Goal: Ask a question

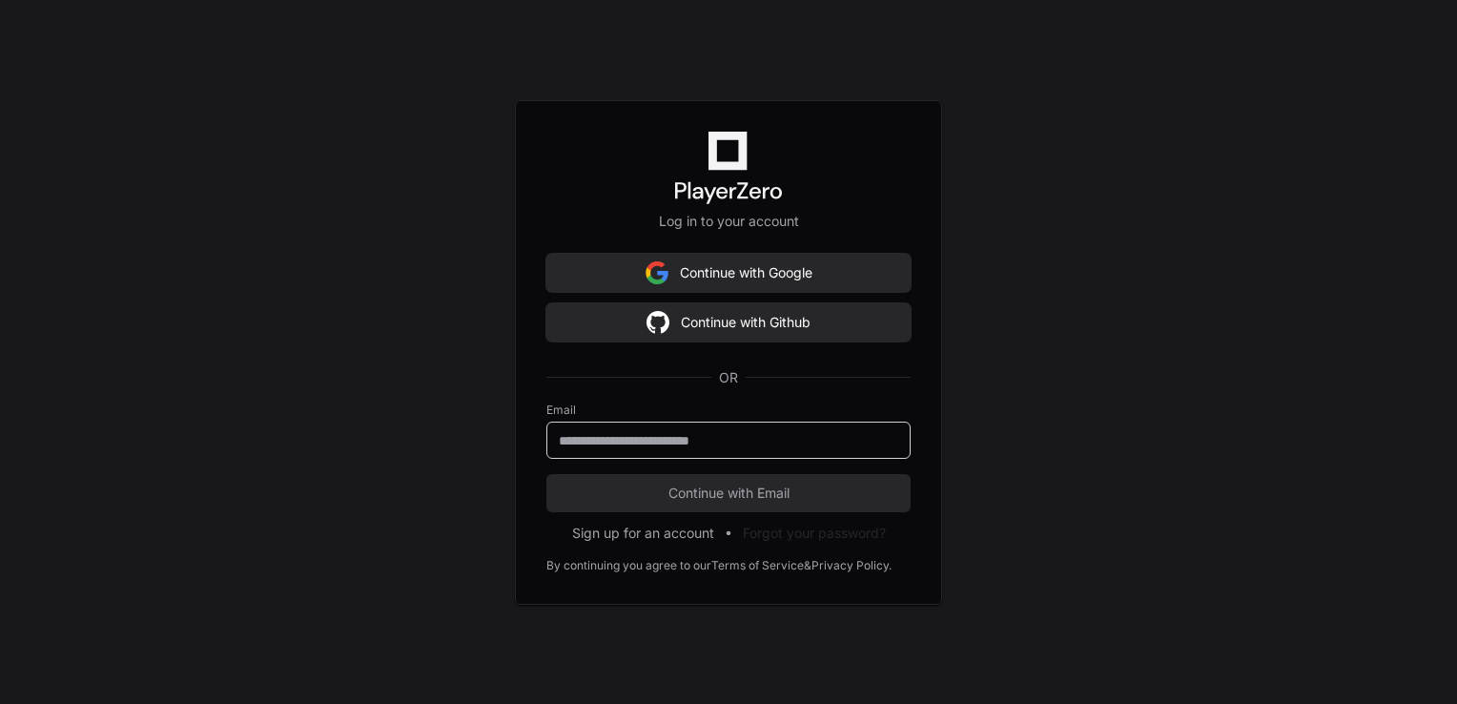
click at [666, 436] on input "email" at bounding box center [729, 440] width 340 height 19
type input "**********"
click at [547, 474] on button "Continue with Email" at bounding box center [729, 493] width 364 height 38
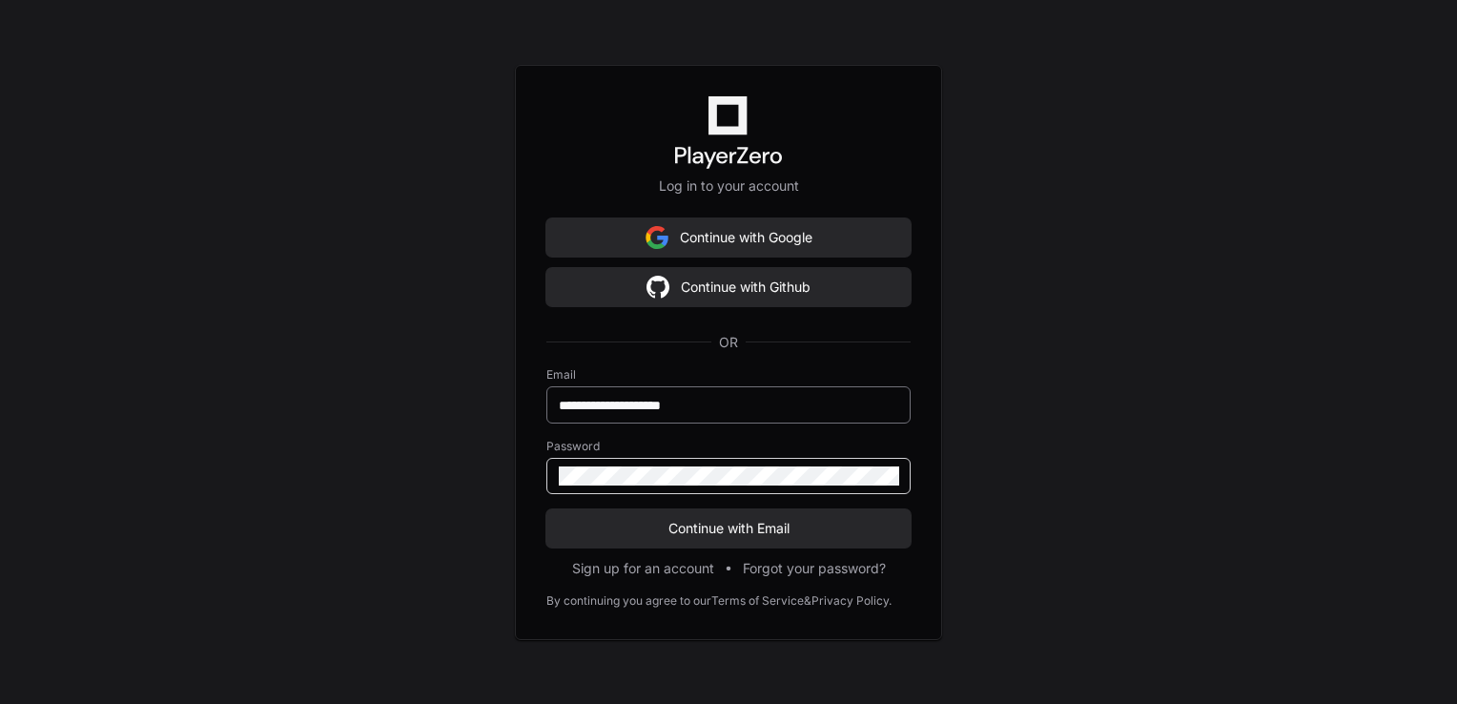
click at [547, 509] on button "Continue with Email" at bounding box center [729, 528] width 364 height 38
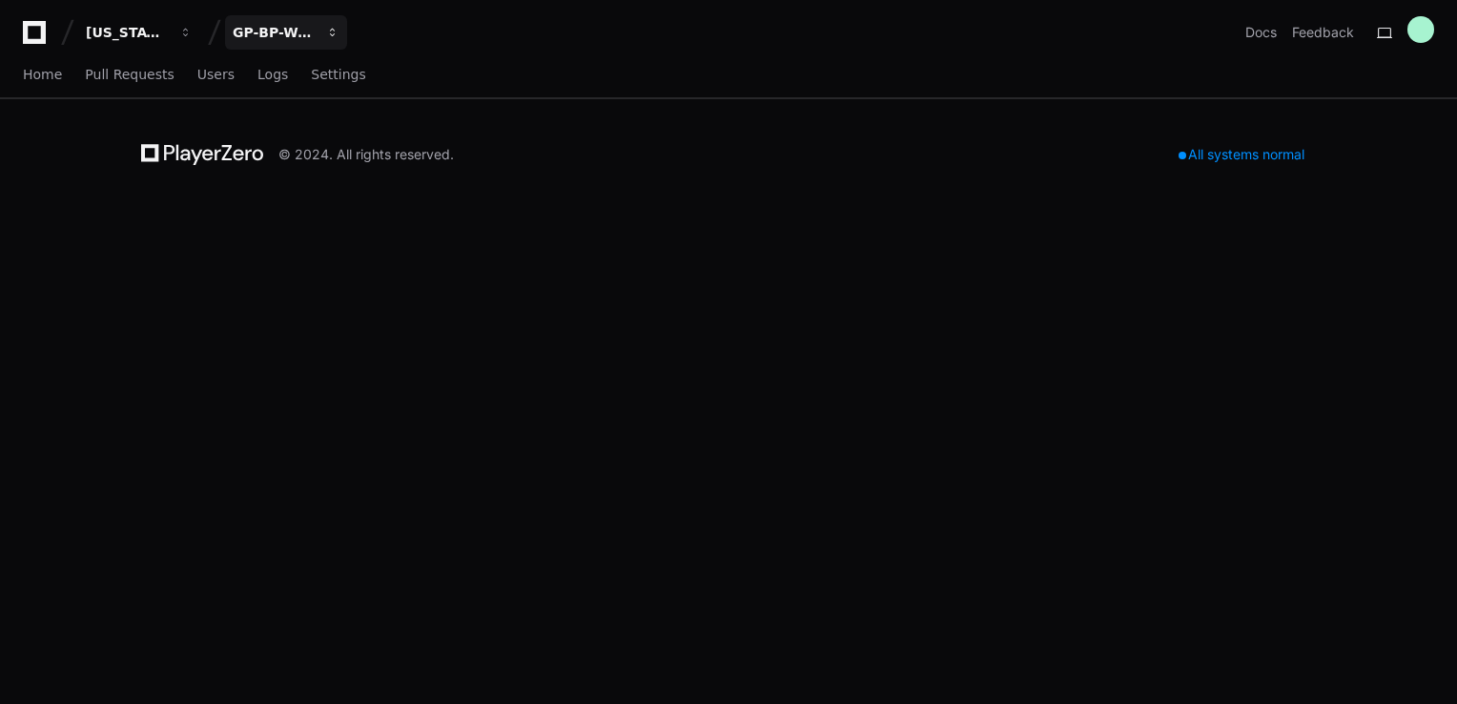
click at [283, 23] on div "GP-BP-WoodProducts" at bounding box center [274, 32] width 82 height 19
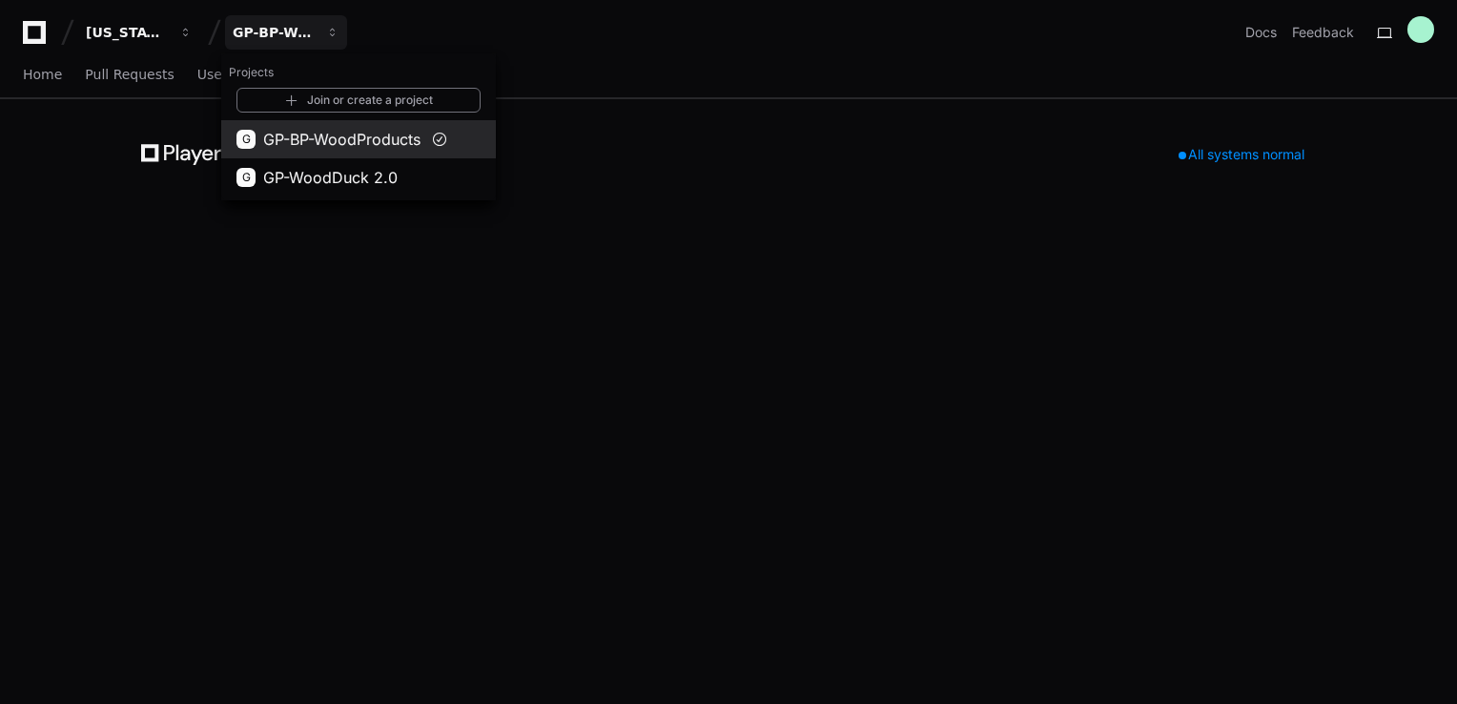
click at [323, 155] on button "G GP-BP-WoodProducts" at bounding box center [358, 139] width 275 height 38
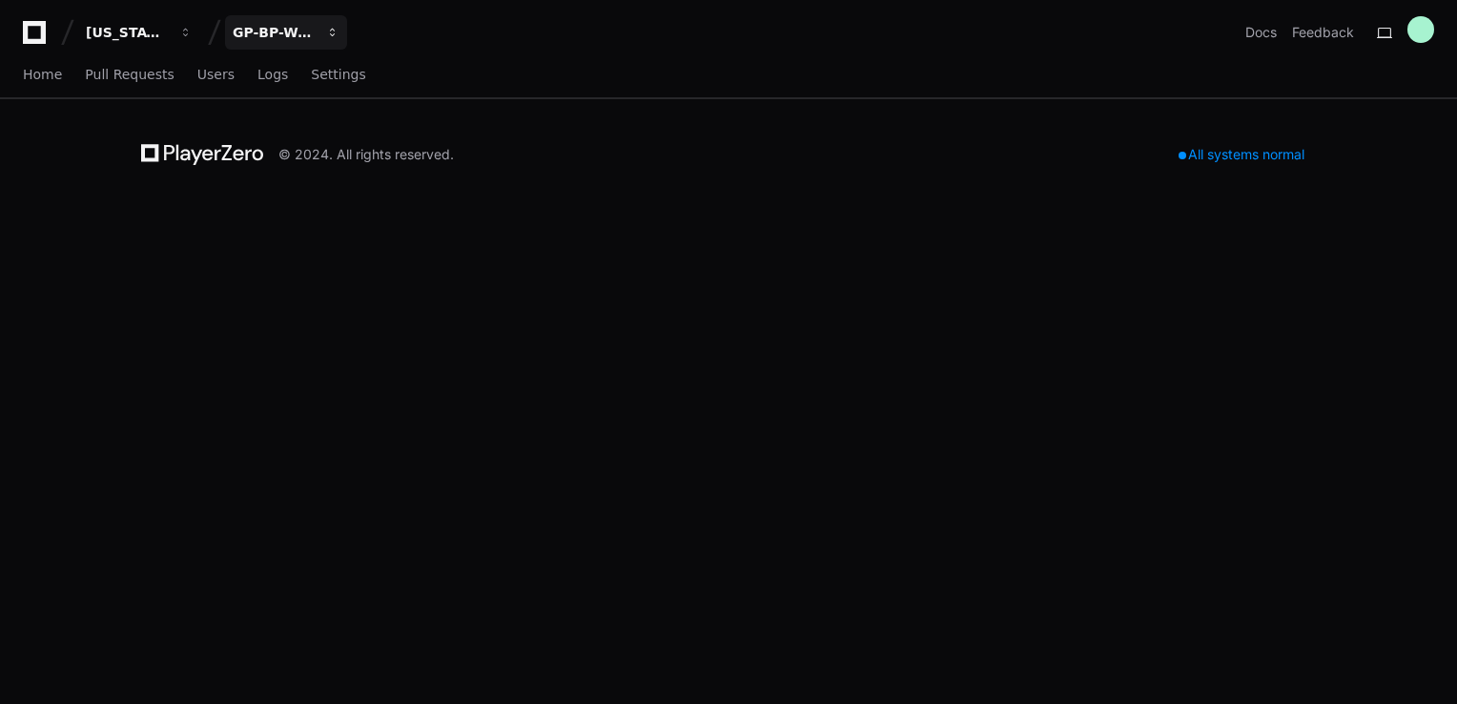
click at [275, 25] on div "GP-BP-WoodProducts" at bounding box center [274, 32] width 82 height 19
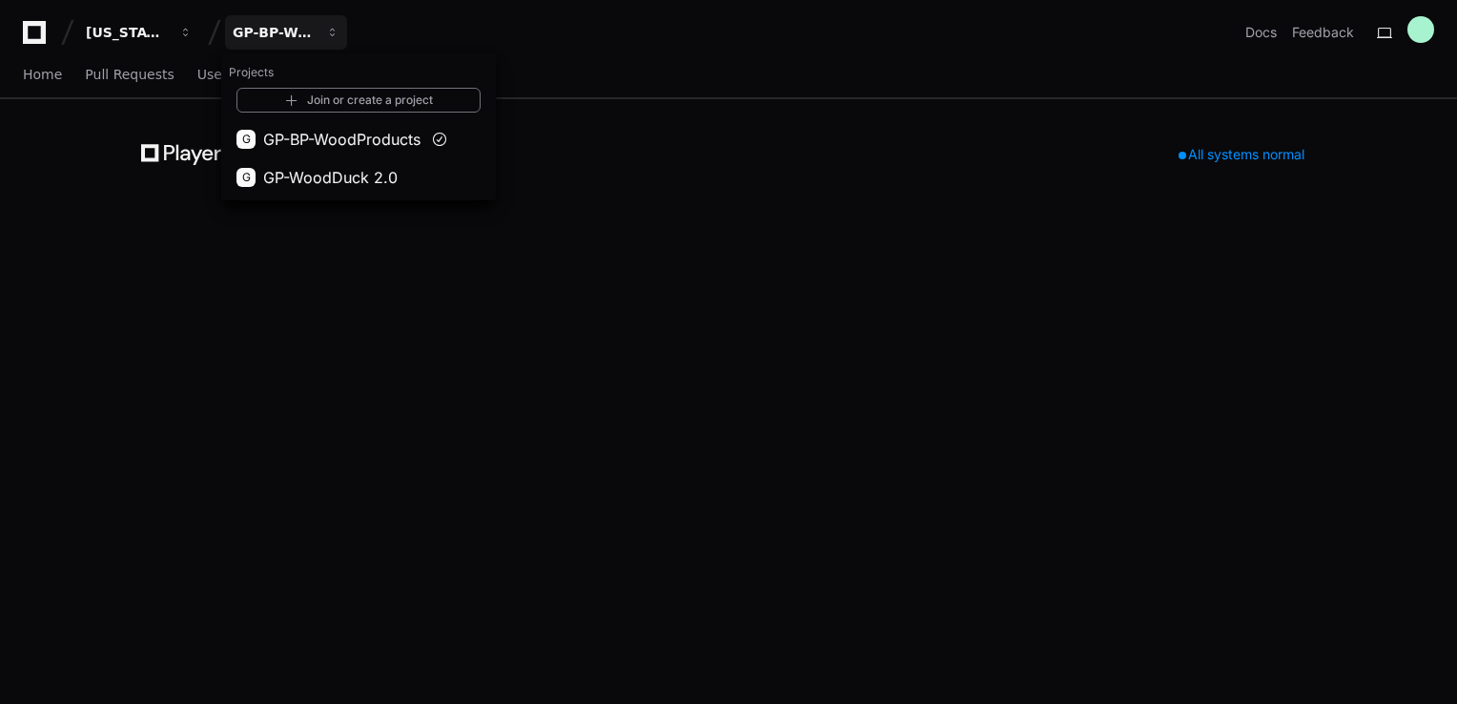
click at [313, 167] on span "GP-WoodDuck 2.0" at bounding box center [330, 177] width 134 height 23
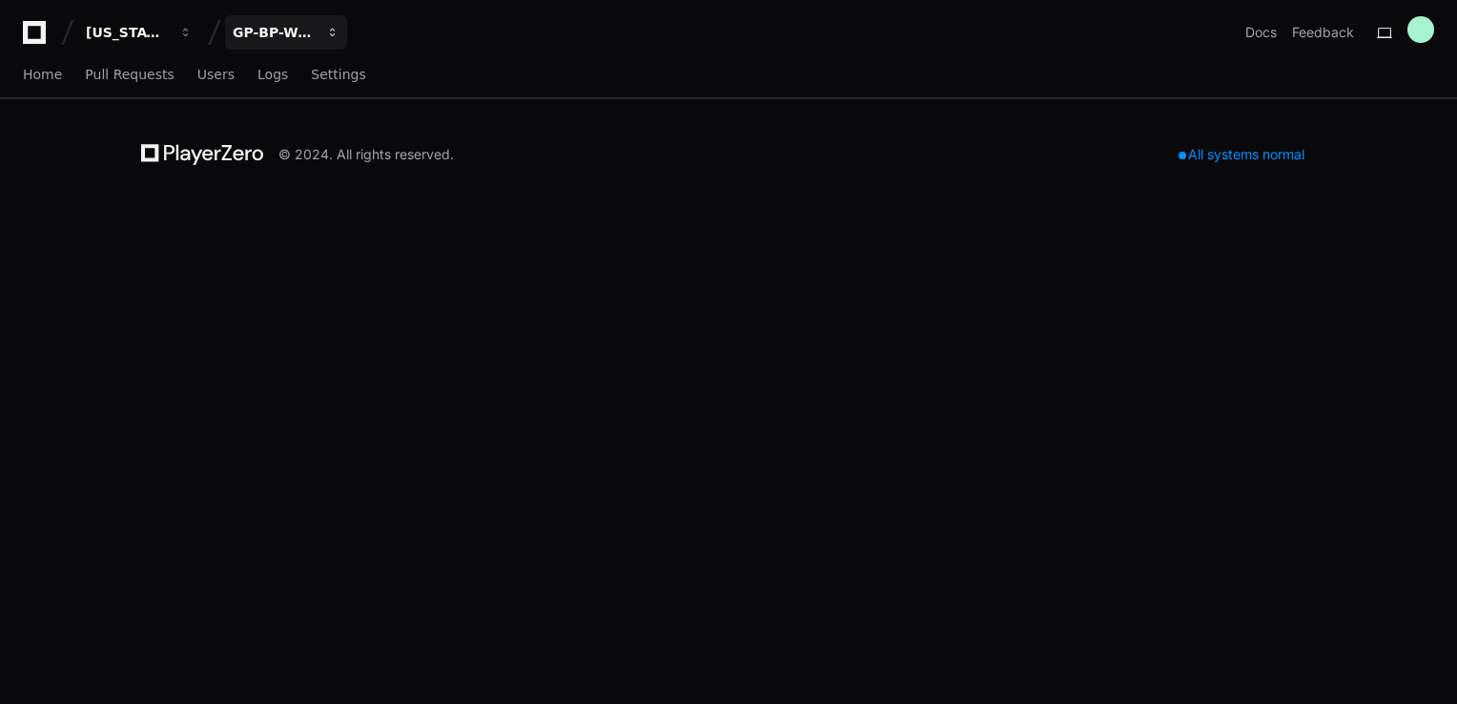
click at [318, 42] on button "GP-BP-WoodProducts" at bounding box center [286, 32] width 122 height 34
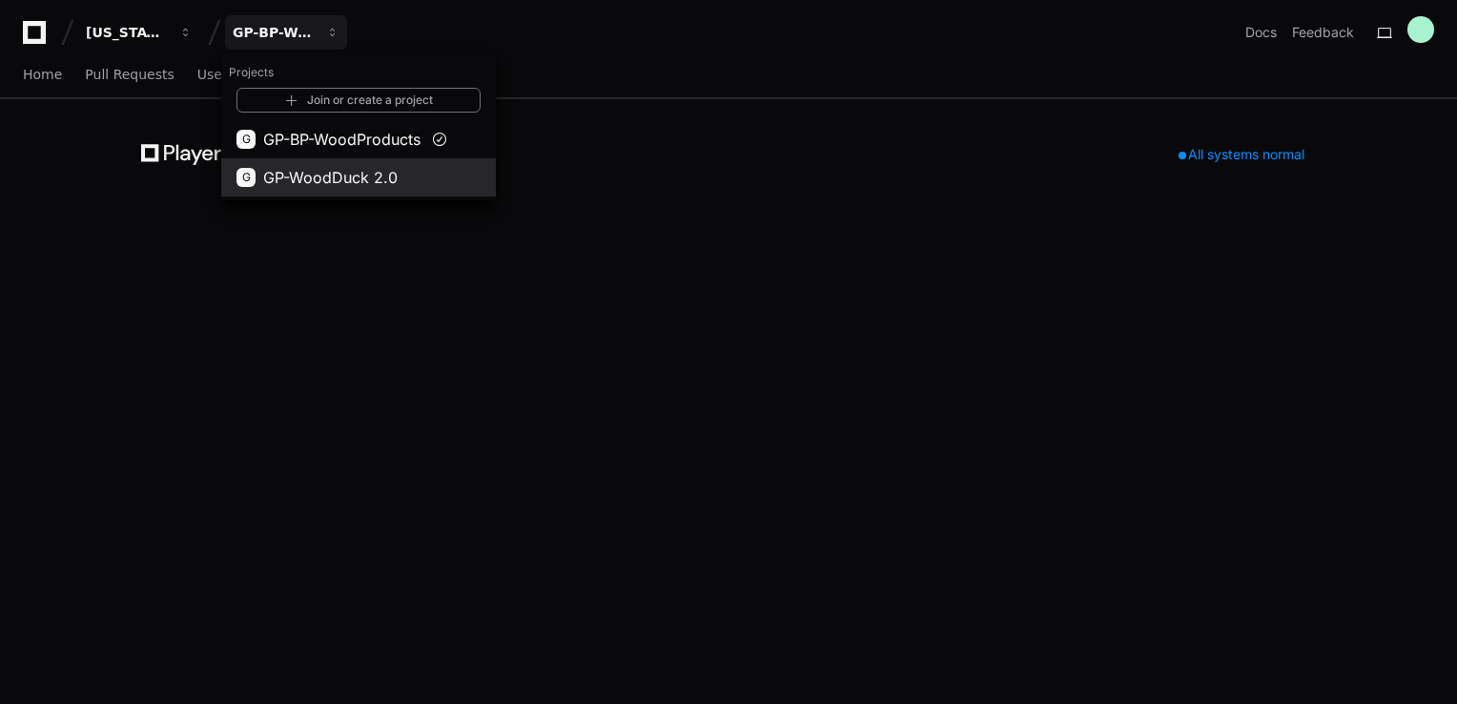
click at [348, 183] on span "GP-WoodDuck 2.0" at bounding box center [330, 177] width 134 height 23
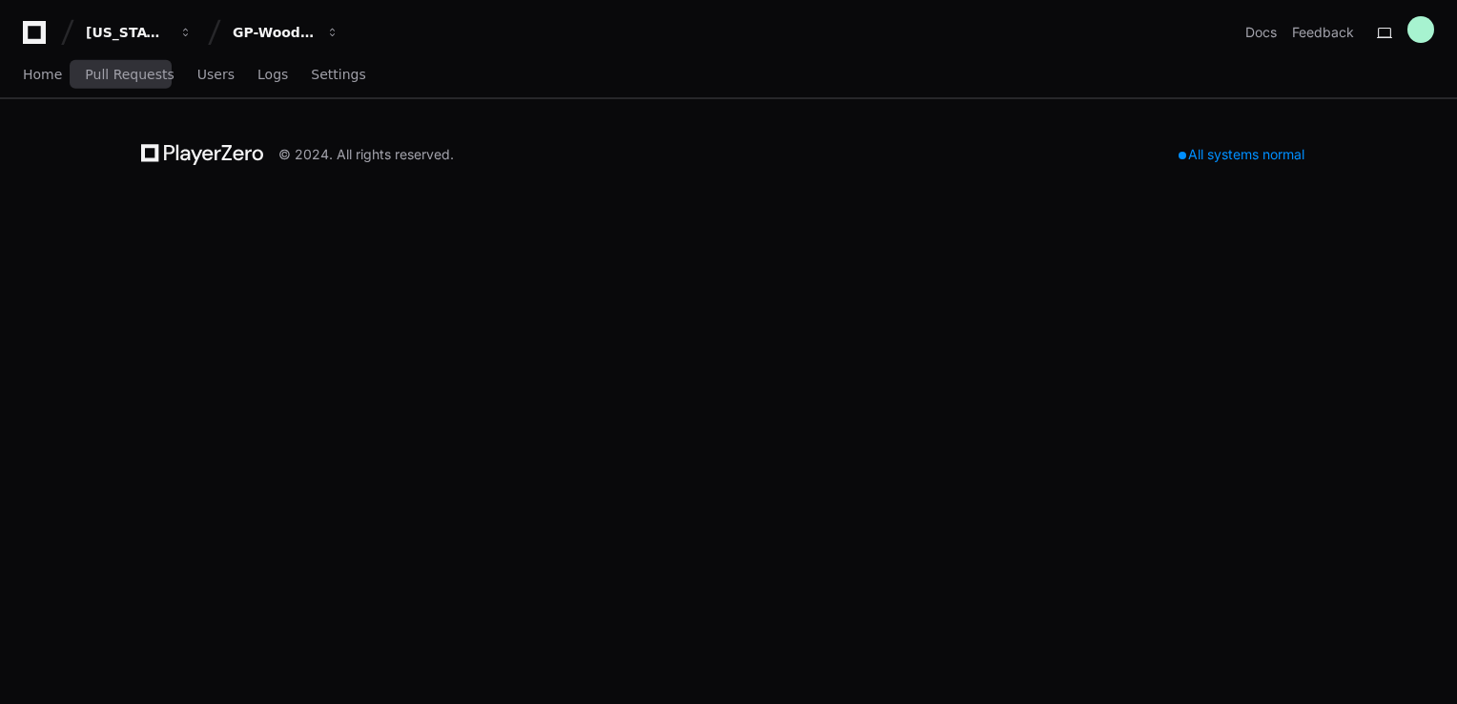
click at [65, 74] on div "Home Pull Requests Users Logs Settings" at bounding box center [194, 75] width 343 height 44
click at [49, 72] on span "Home" at bounding box center [42, 74] width 39 height 11
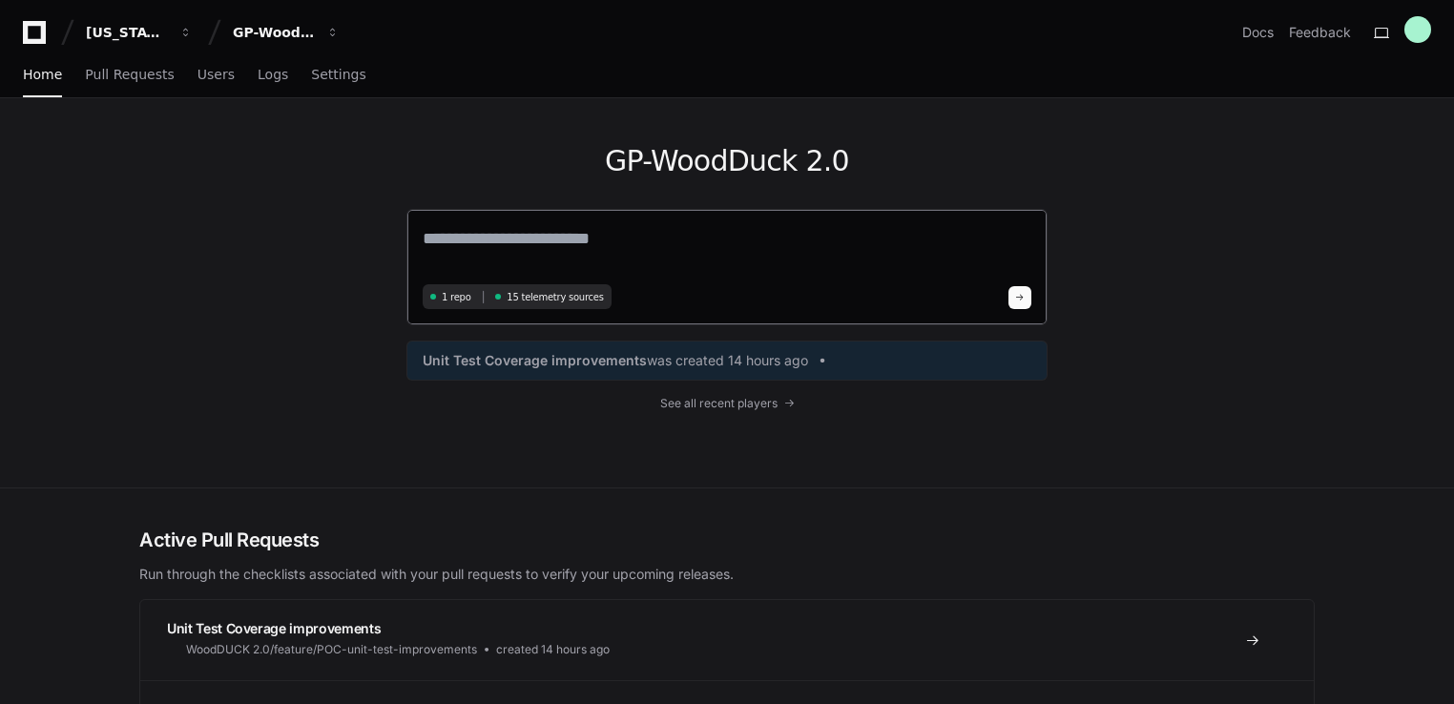
click at [529, 229] on textarea at bounding box center [727, 251] width 609 height 53
paste textarea "**********"
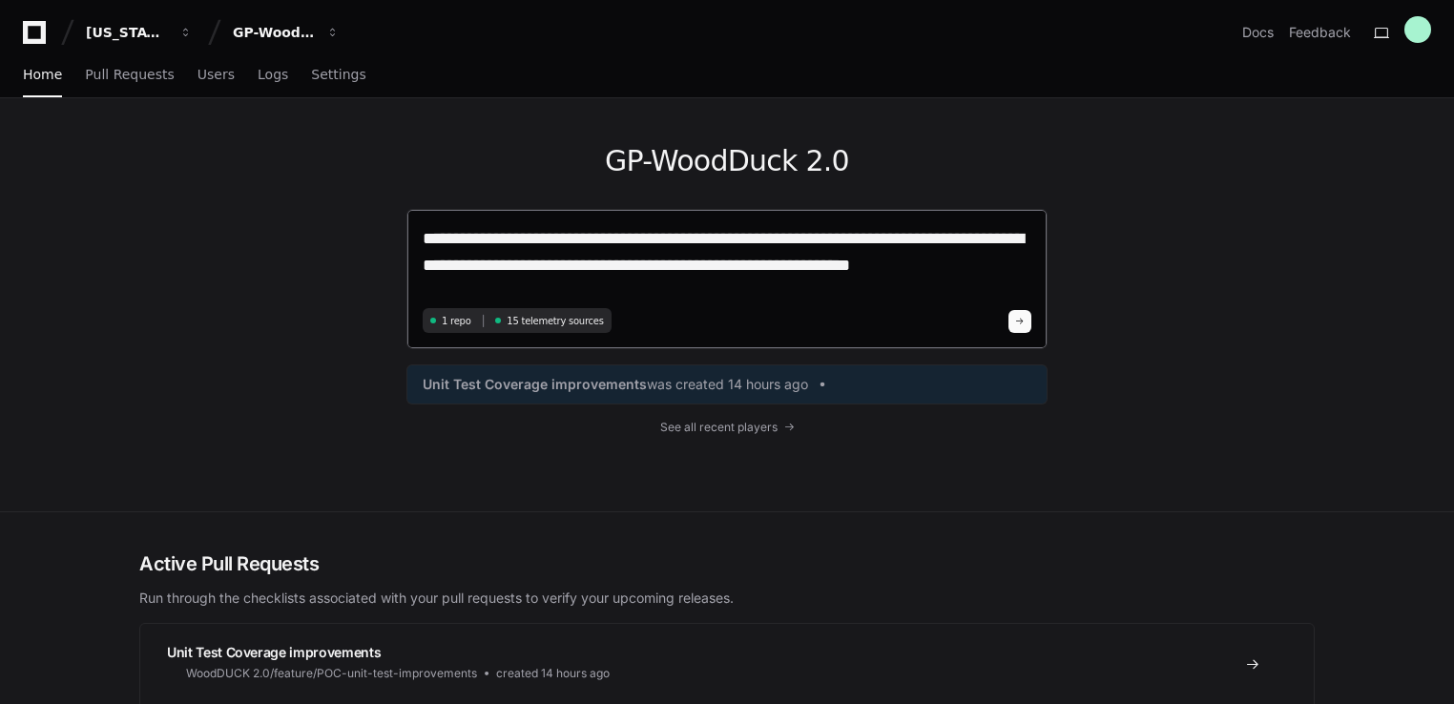
click at [957, 273] on textarea "**********" at bounding box center [727, 263] width 609 height 77
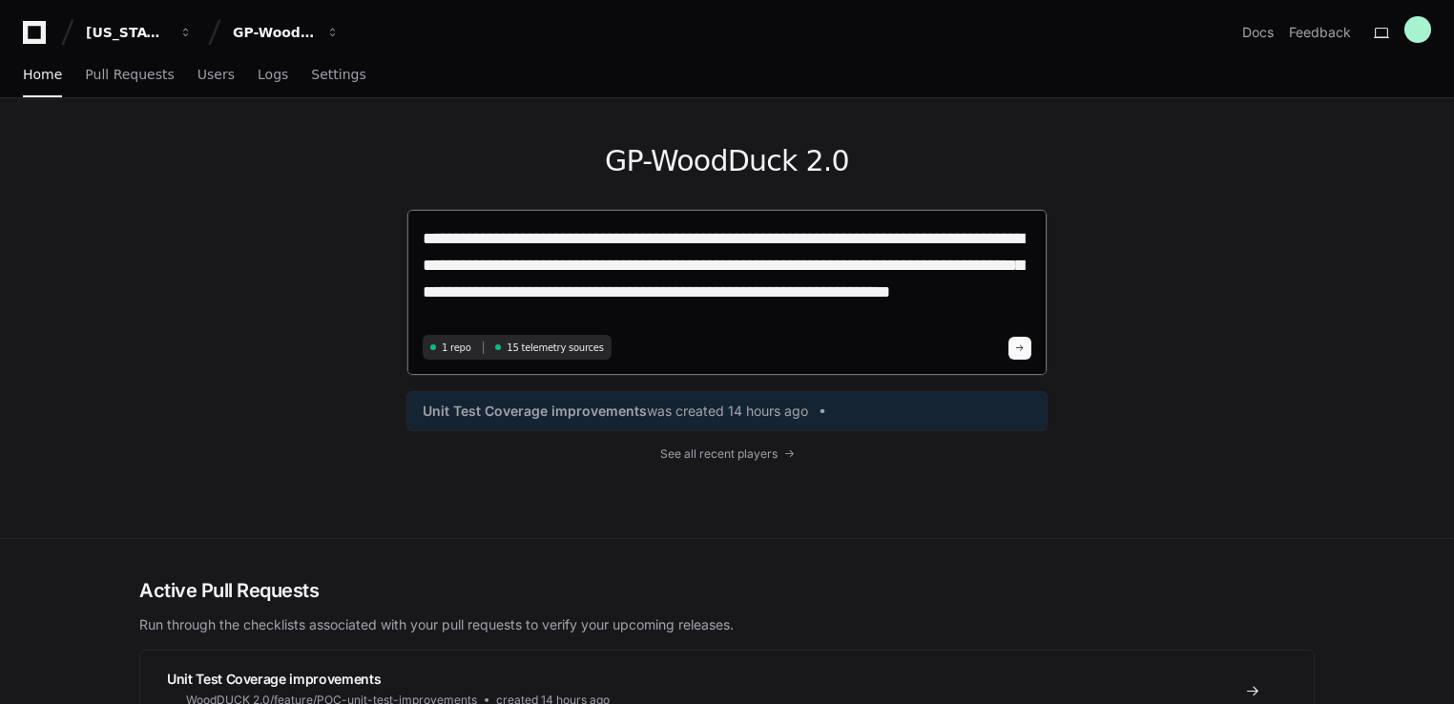
type textarea "**********"
click at [1013, 335] on div "1 repo 15 telemetry sources" at bounding box center [727, 347] width 609 height 25
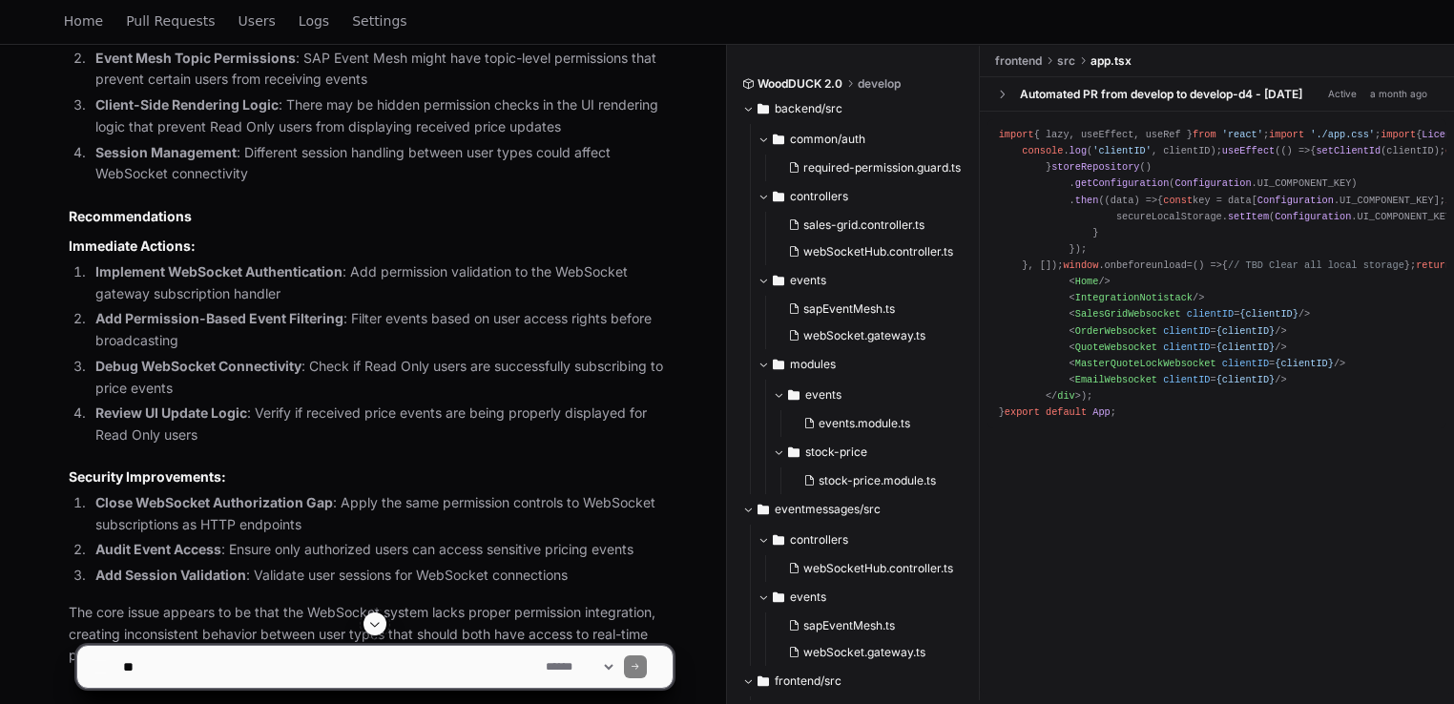
scroll to position [2573, 0]
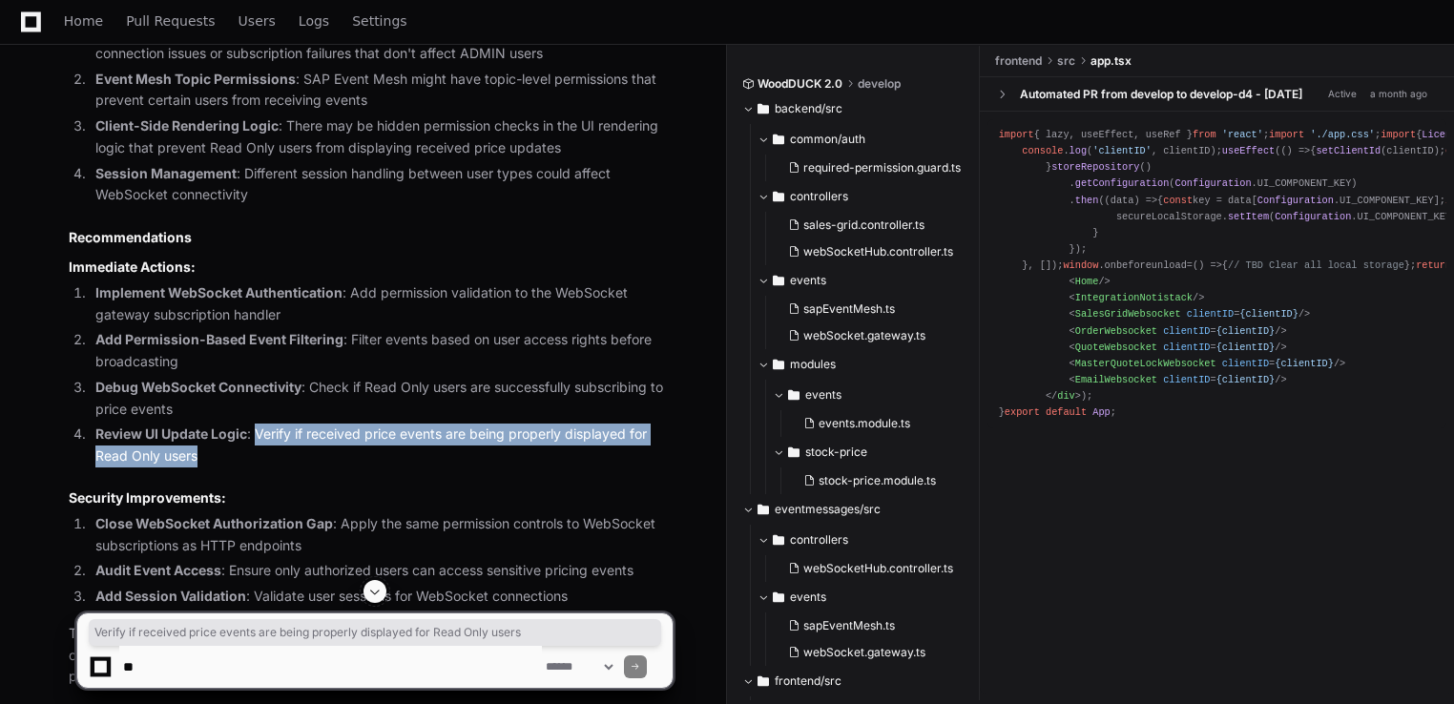
drag, startPoint x: 258, startPoint y: 424, endPoint x: 485, endPoint y: 456, distance: 230.1
click at [485, 456] on li "Review UI Update Logic : Verify if received price events are being properly dis…" at bounding box center [381, 445] width 583 height 44
copy li "Verify if received price events are being properly displayed for Read Only users"
